Goal: Information Seeking & Learning: Find specific fact

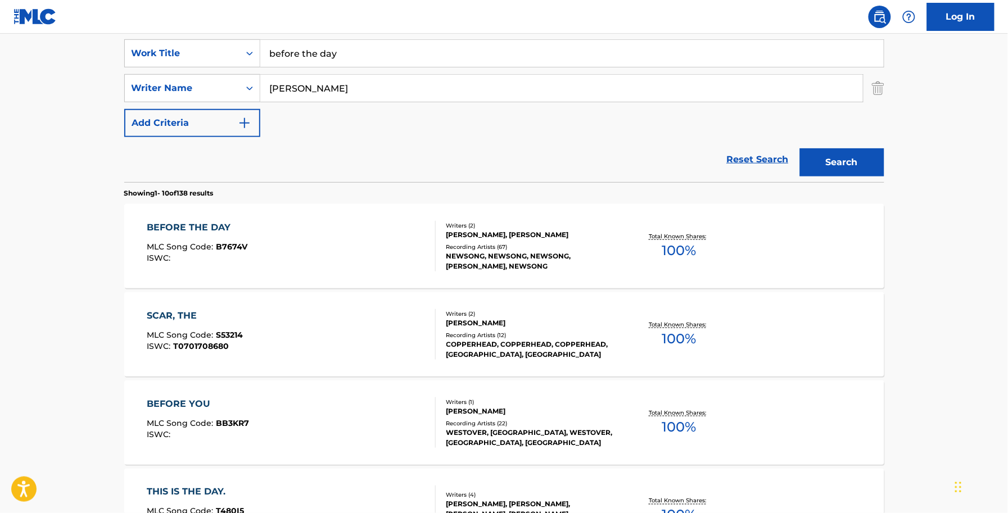
click at [518, 234] on div "[PERSON_NAME], [PERSON_NAME]" at bounding box center [531, 235] width 170 height 10
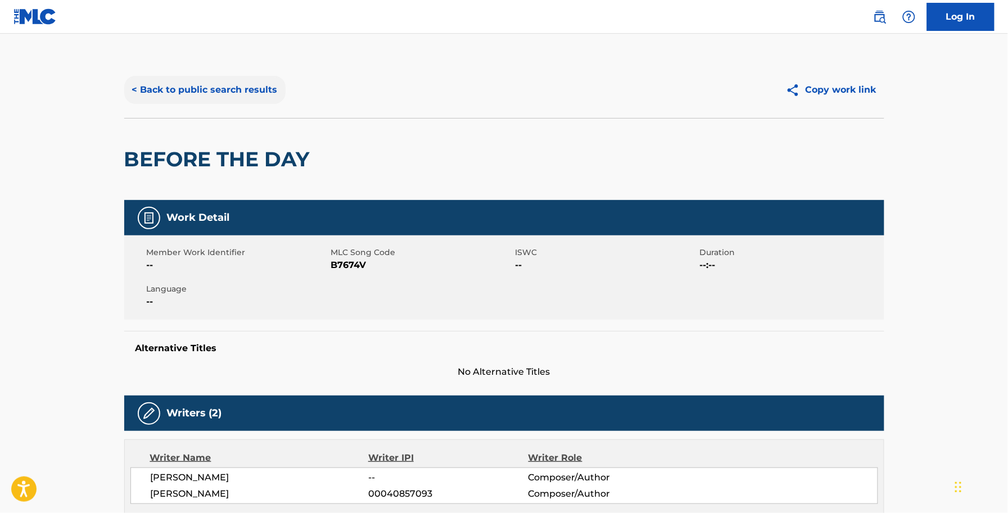
click at [273, 86] on button "< Back to public search results" at bounding box center [204, 90] width 161 height 28
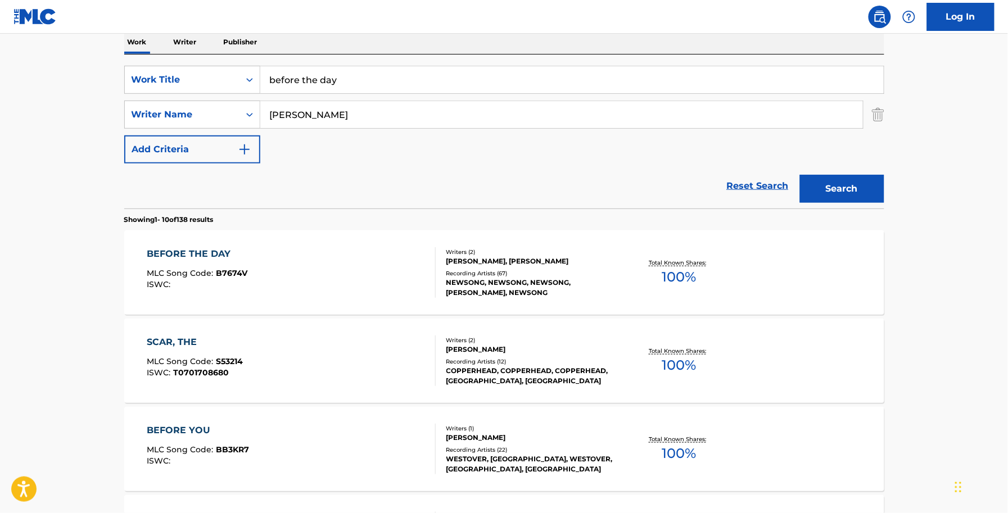
scroll to position [140, 0]
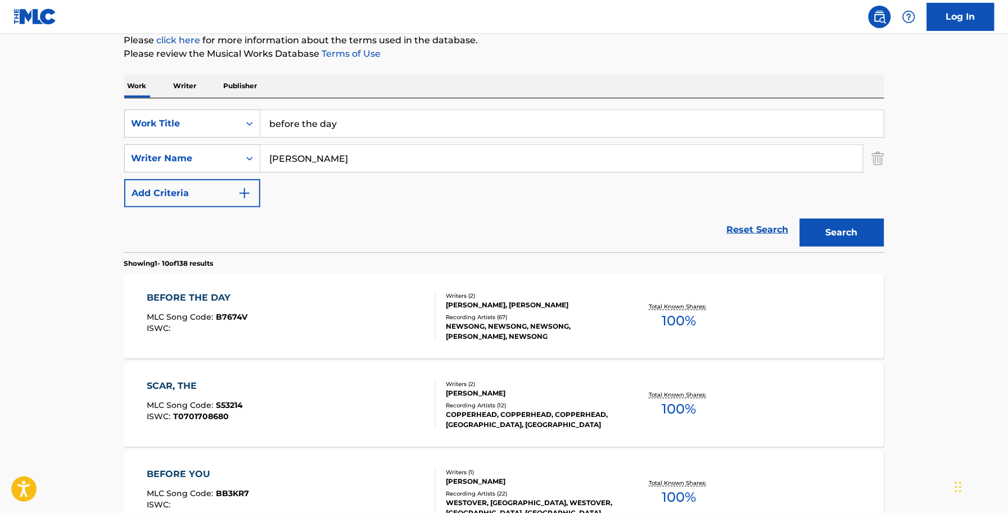
drag, startPoint x: 229, startPoint y: 114, endPoint x: 12, endPoint y: 110, distance: 217.5
type input "better than a hallelujah"
click at [296, 149] on input "[PERSON_NAME]" at bounding box center [561, 158] width 602 height 27
drag, startPoint x: 369, startPoint y: 164, endPoint x: 144, endPoint y: 157, distance: 224.3
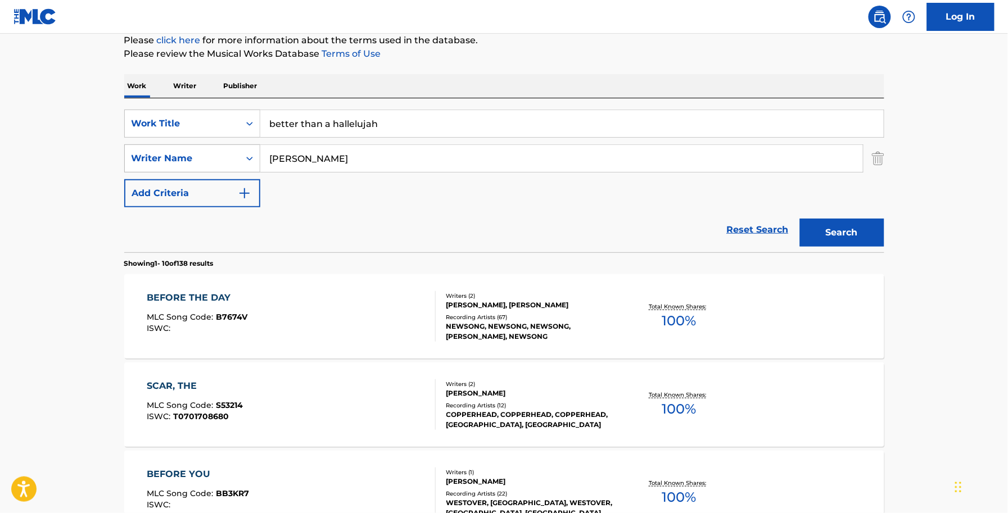
click at [144, 157] on div "SearchWithCriteria619c0994-846c-49c8-ae0b-bdca216045b0 Writer Name [PERSON_NAME]" at bounding box center [504, 158] width 760 height 28
type input "[GEOGRAPHIC_DATA]"
click at [800, 219] on button "Search" at bounding box center [842, 233] width 84 height 28
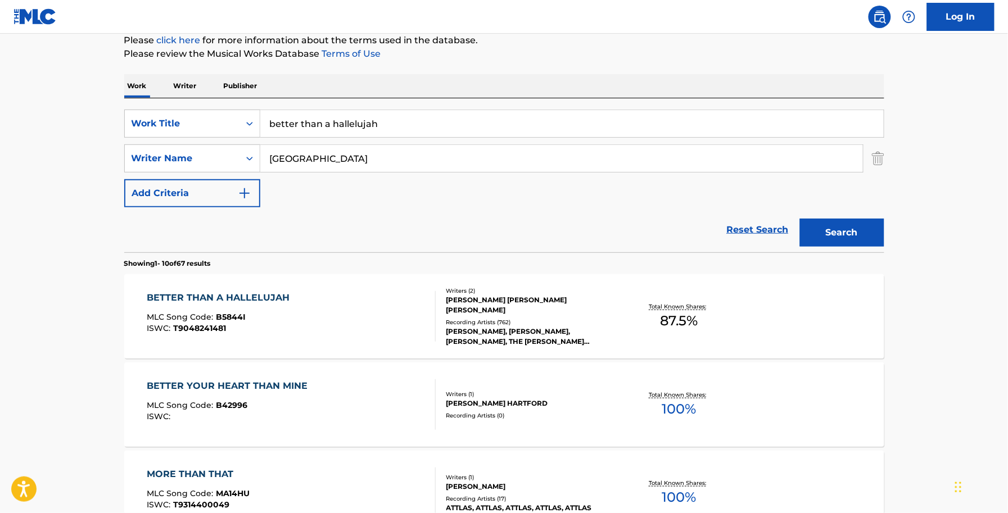
click at [657, 333] on div "Total Known Shares: 87.5 %" at bounding box center [679, 317] width 126 height 34
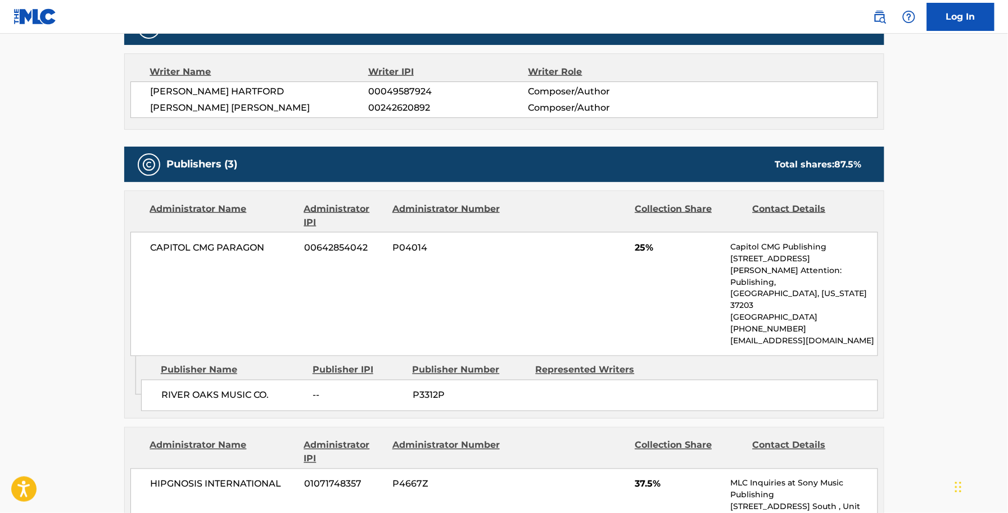
scroll to position [211, 0]
